Goal: Understand process/instructions: Learn how to perform a task or action

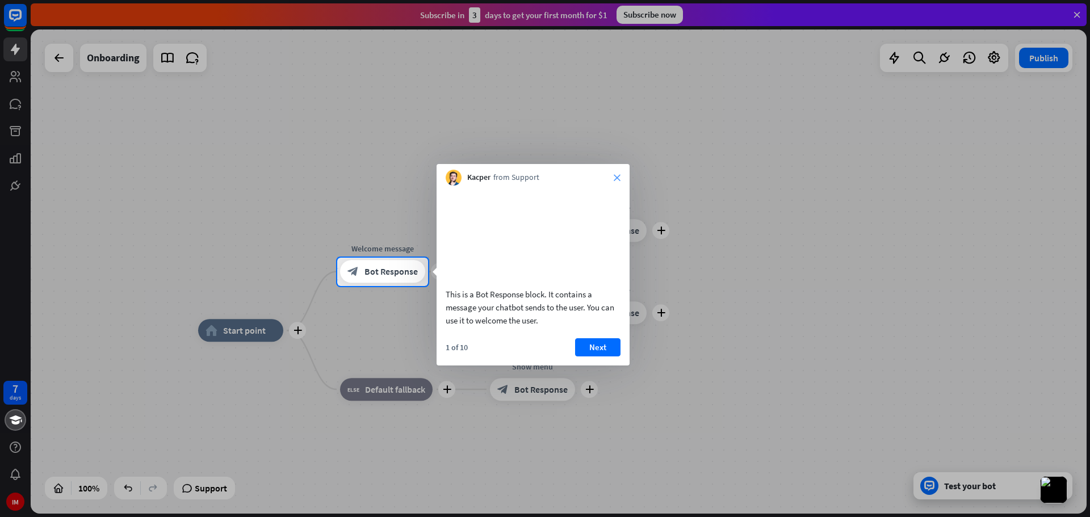
click at [616, 178] on icon "close" at bounding box center [617, 177] width 7 height 7
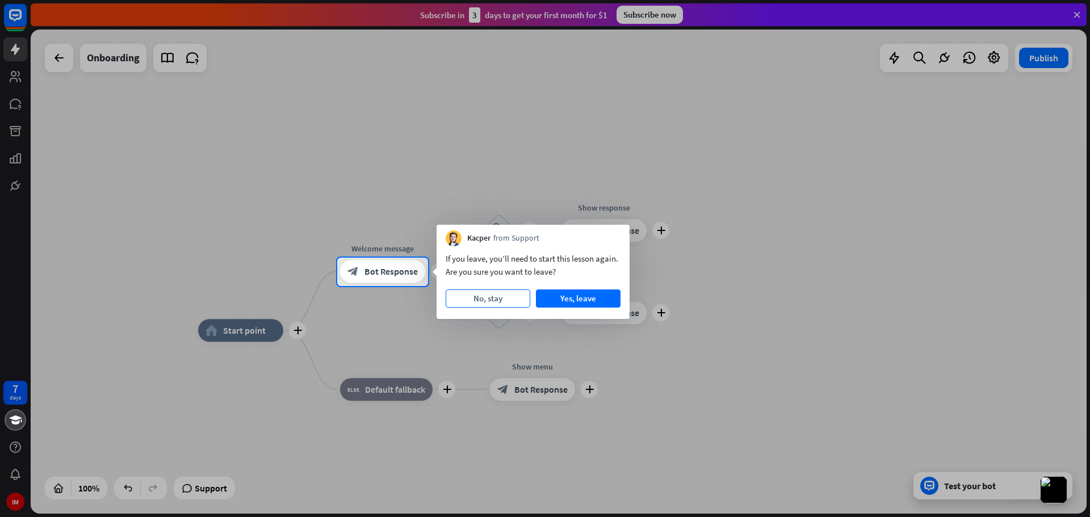
click at [492, 299] on button "No, stay" at bounding box center [488, 299] width 85 height 18
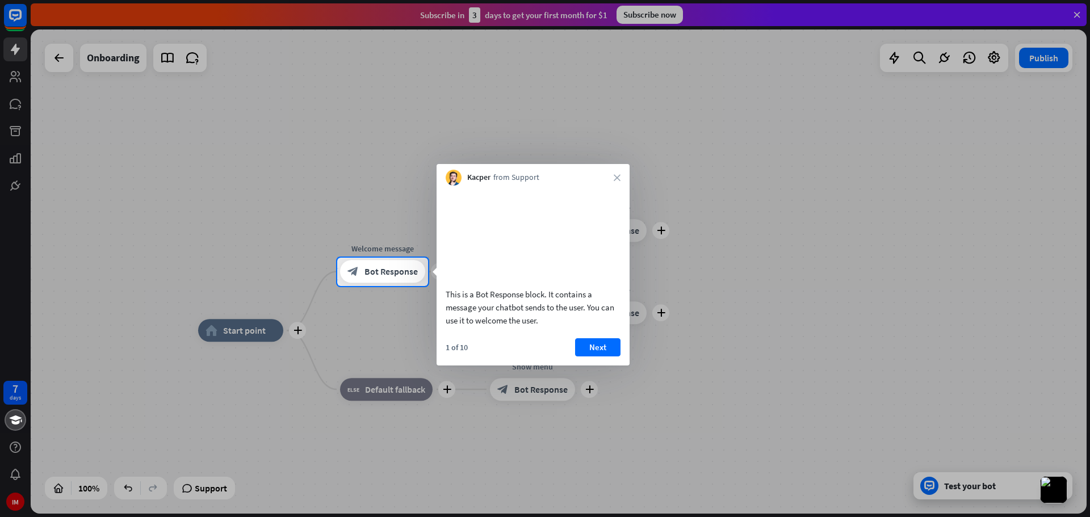
click at [609, 357] on button "Next" at bounding box center [597, 347] width 45 height 18
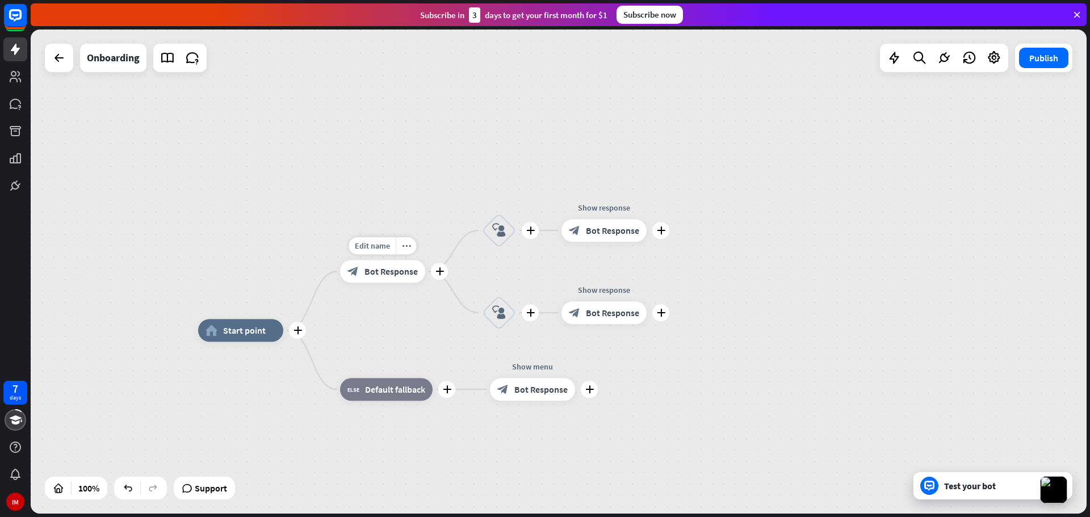
click at [379, 281] on div "block_bot_response Bot Response" at bounding box center [382, 272] width 85 height 23
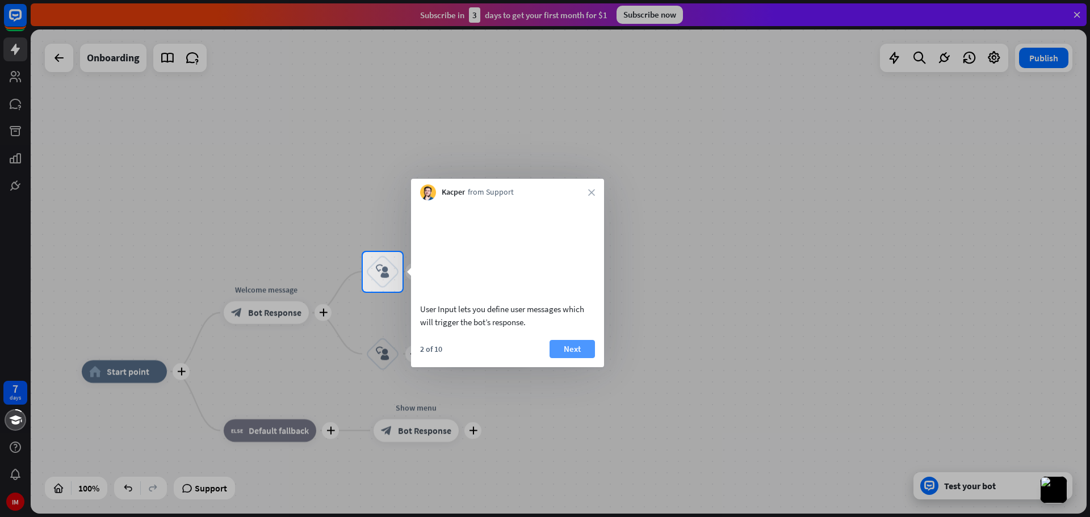
click at [571, 350] on button "Next" at bounding box center [572, 349] width 45 height 18
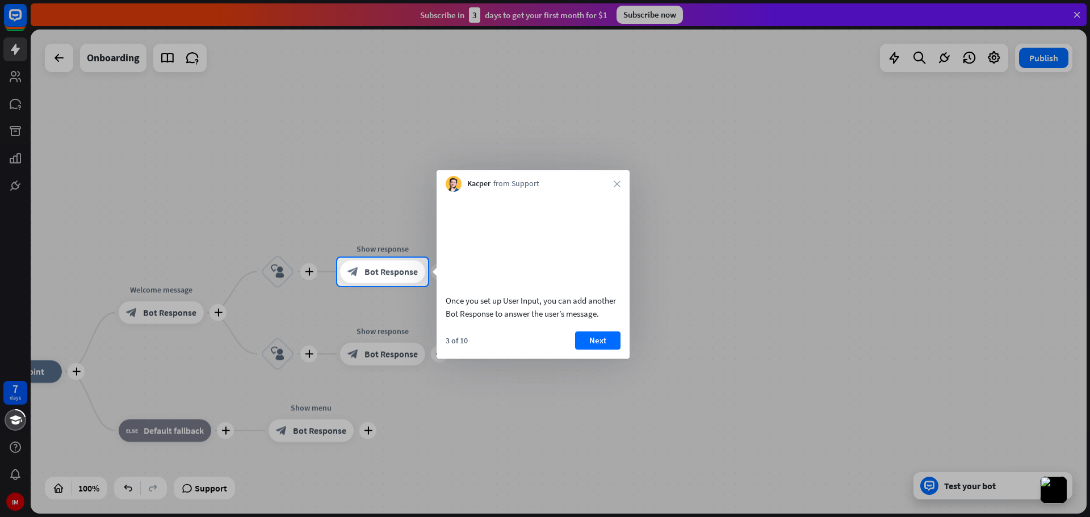
click at [620, 179] on div "Kacper from Support close" at bounding box center [533, 181] width 193 height 22
click at [617, 183] on icon "close" at bounding box center [617, 184] width 7 height 7
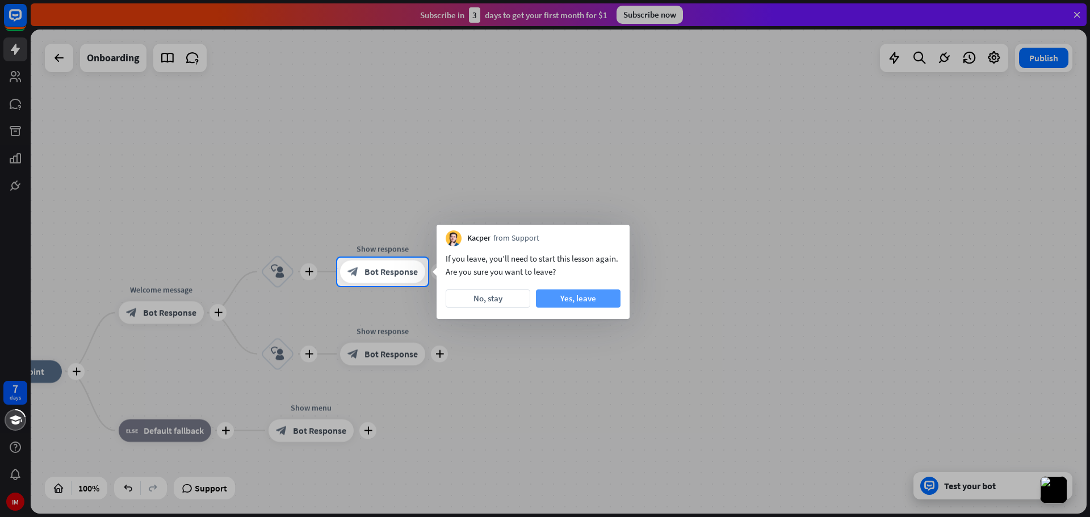
click at [596, 298] on button "Yes, leave" at bounding box center [578, 299] width 85 height 18
